Goal: Find specific page/section: Find specific page/section

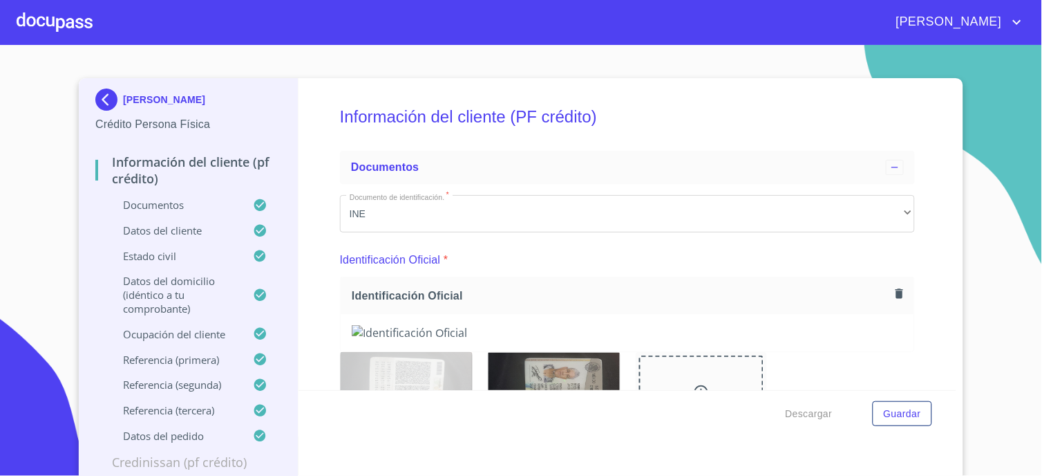
click at [25, 40] on div at bounding box center [55, 22] width 76 height 44
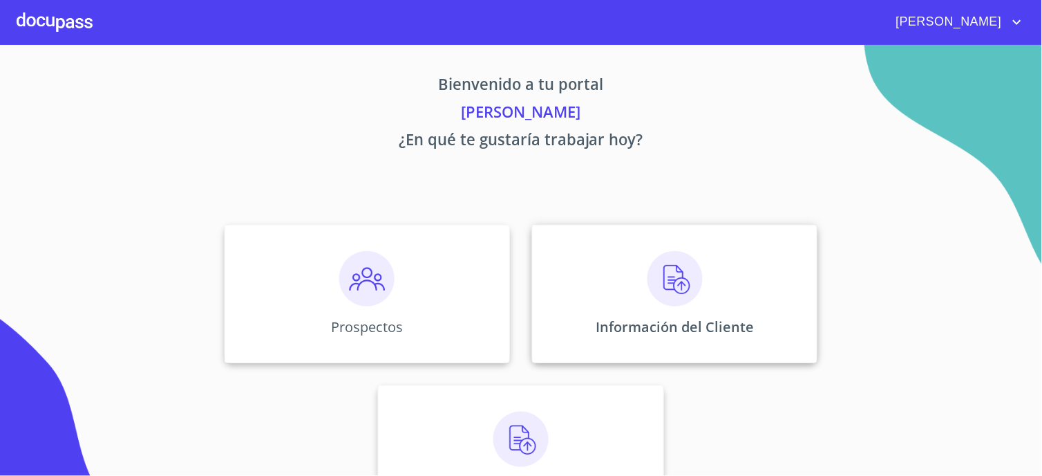
click at [721, 319] on p "Información del Cliente" at bounding box center [675, 326] width 158 height 19
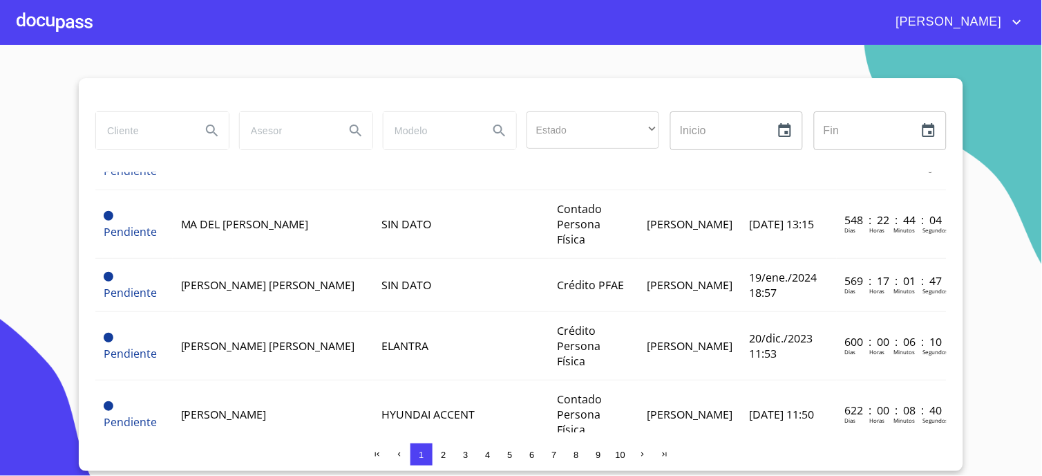
scroll to position [1111, 0]
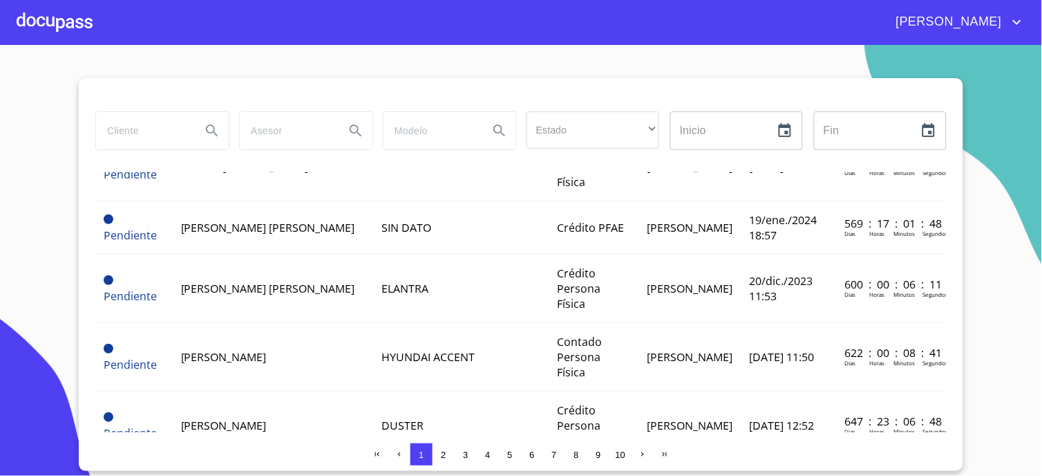
click at [444, 454] on span "2" at bounding box center [443, 454] width 5 height 10
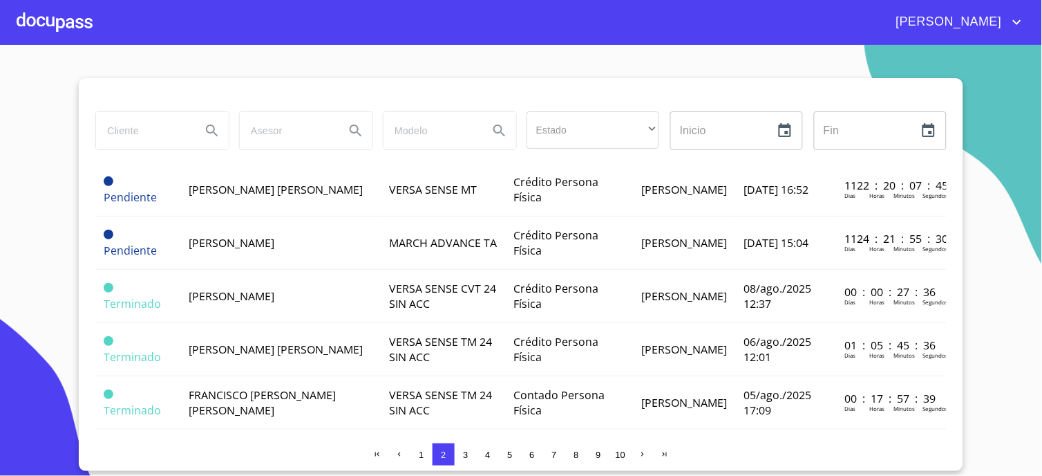
click at [463, 454] on span "3" at bounding box center [465, 454] width 5 height 10
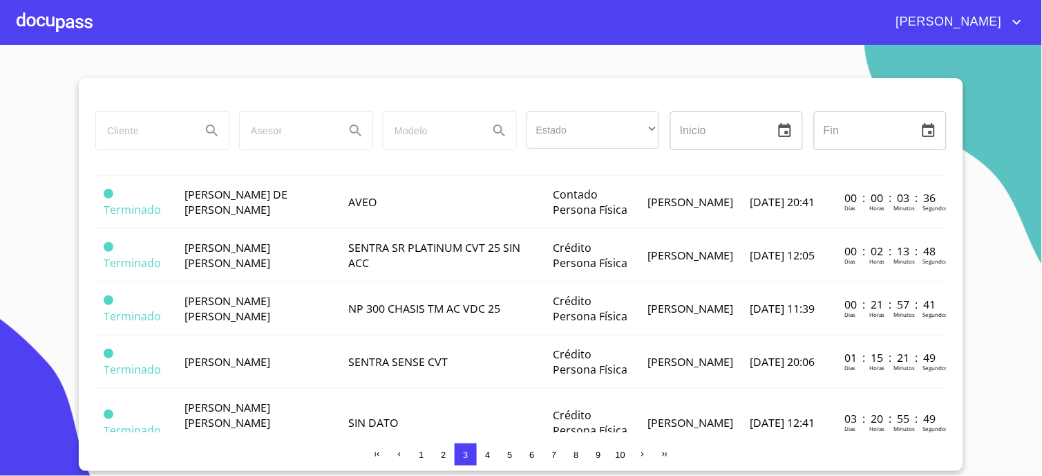
scroll to position [0, 0]
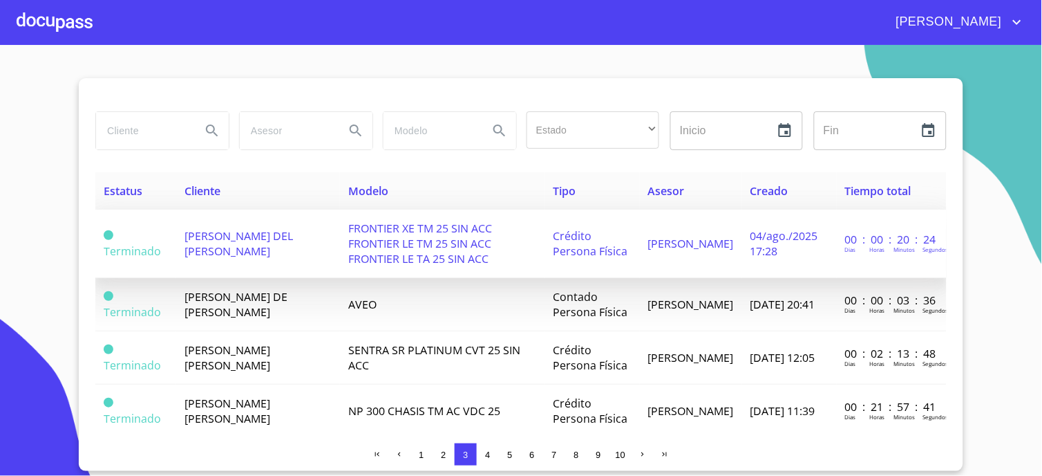
click at [312, 247] on td "[PERSON_NAME] DEL [PERSON_NAME]" at bounding box center [258, 243] width 164 height 68
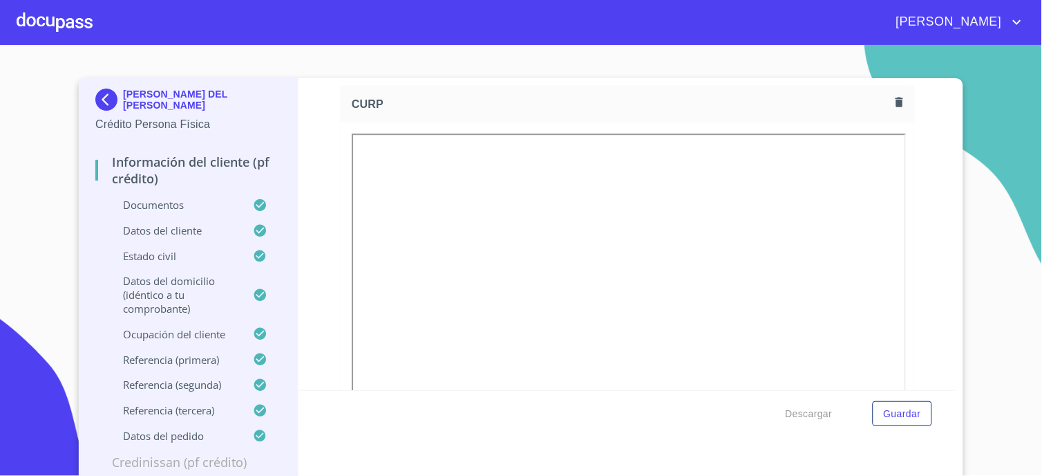
scroll to position [3204, 0]
